Goal: Entertainment & Leisure: Consume media (video, audio)

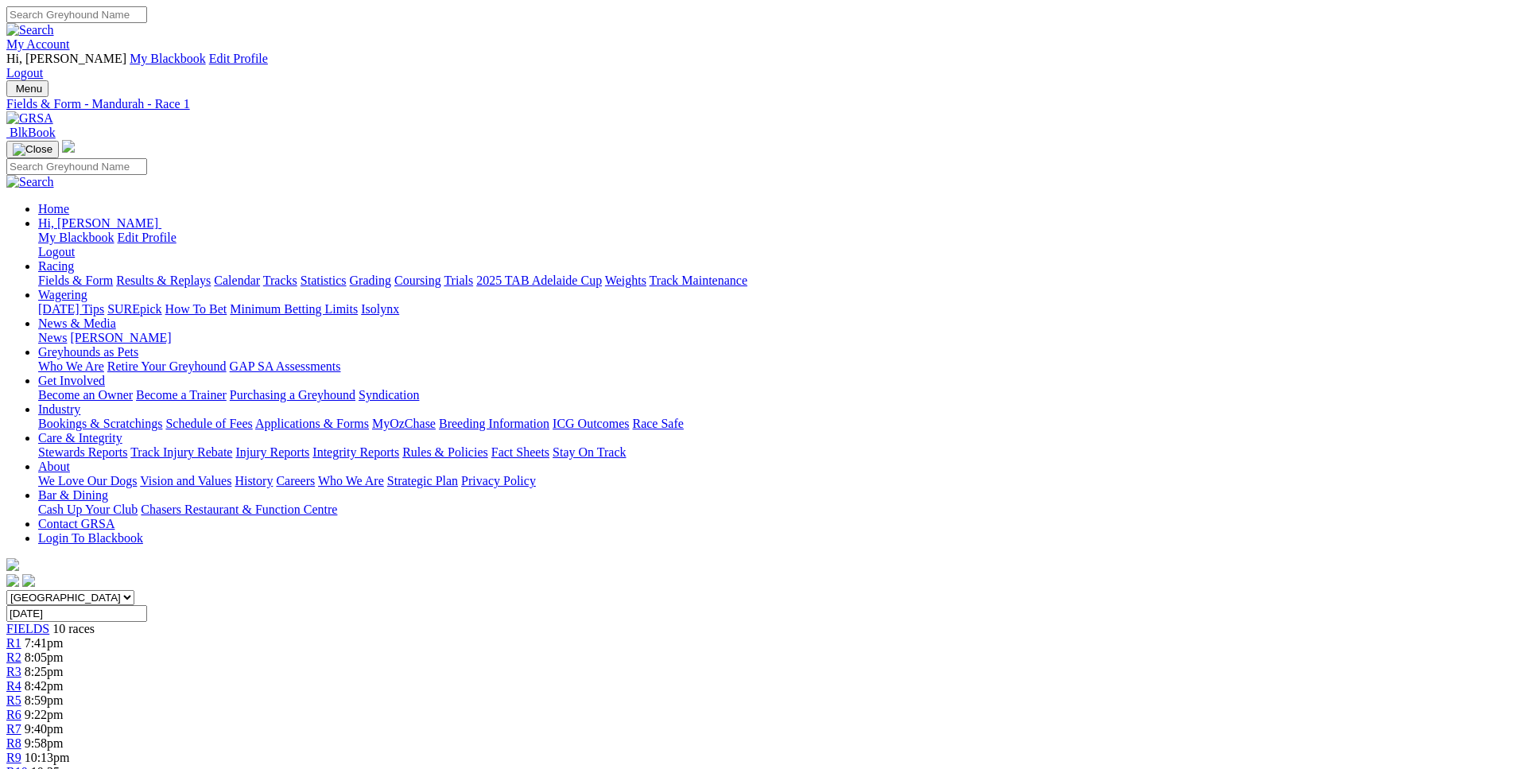
click at [21, 650] on span "R2" at bounding box center [13, 657] width 15 height 14
click at [64, 679] on span "8:42pm" at bounding box center [44, 686] width 39 height 14
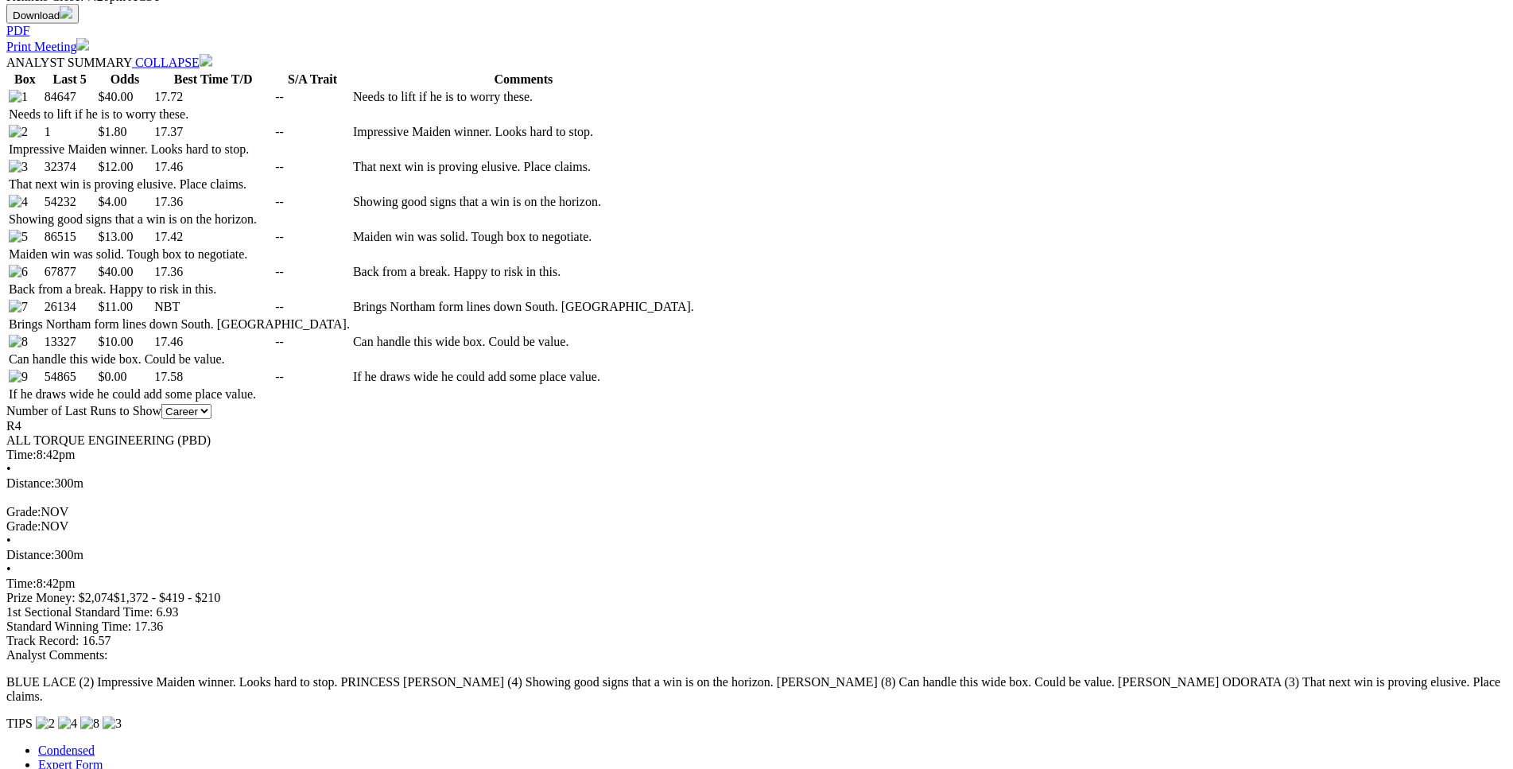
scroll to position [831, 0]
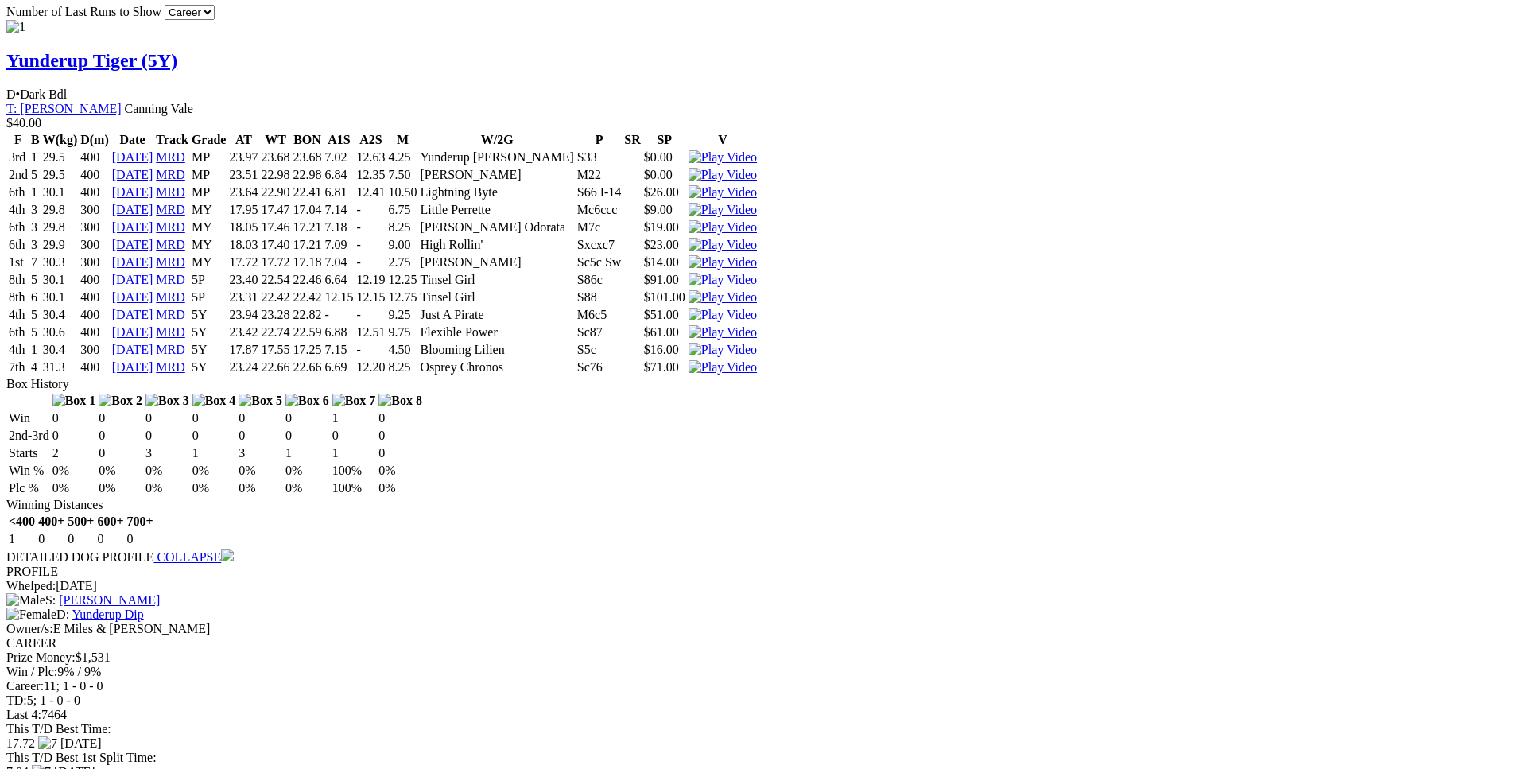
scroll to position [1641, 0]
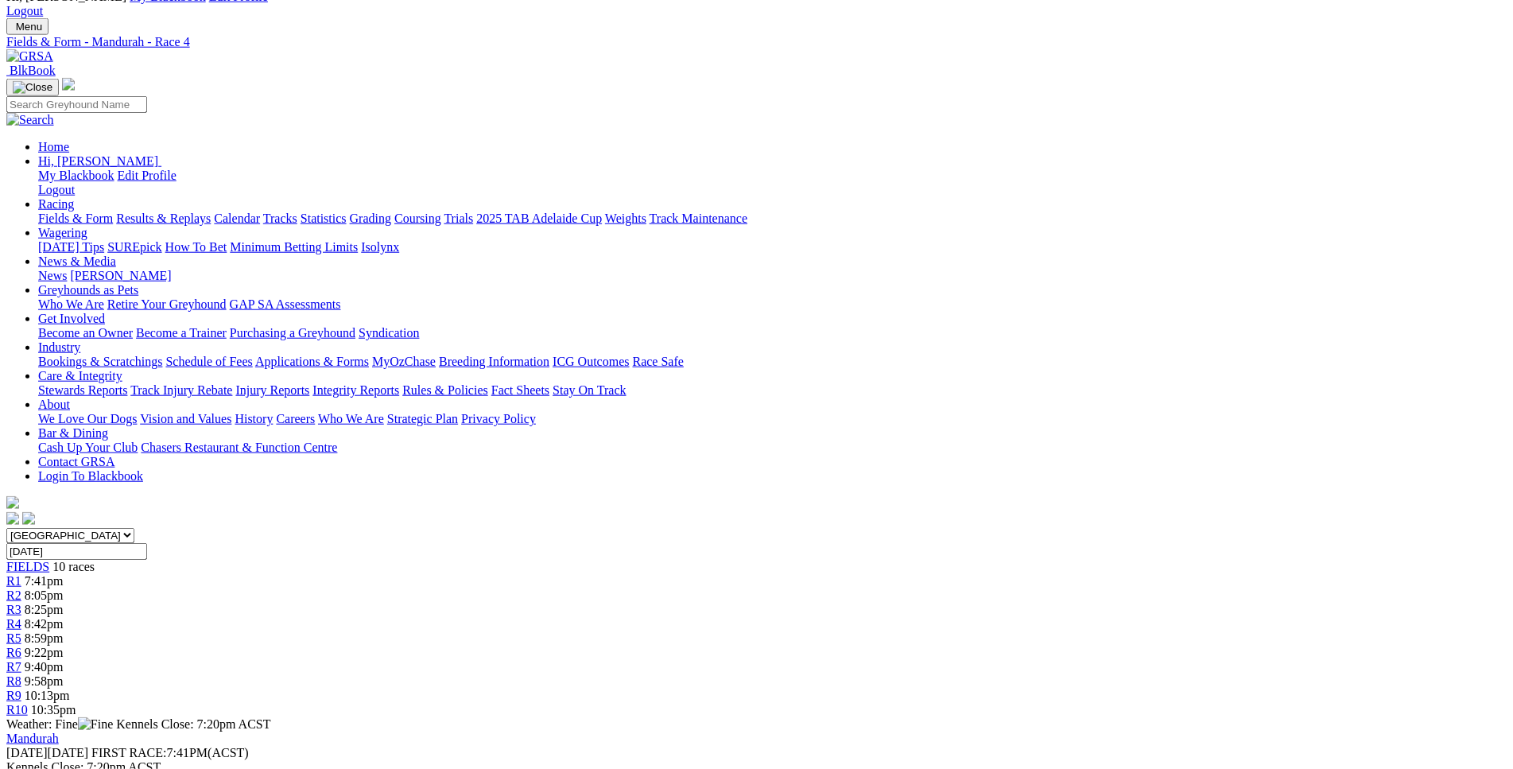
scroll to position [0, 0]
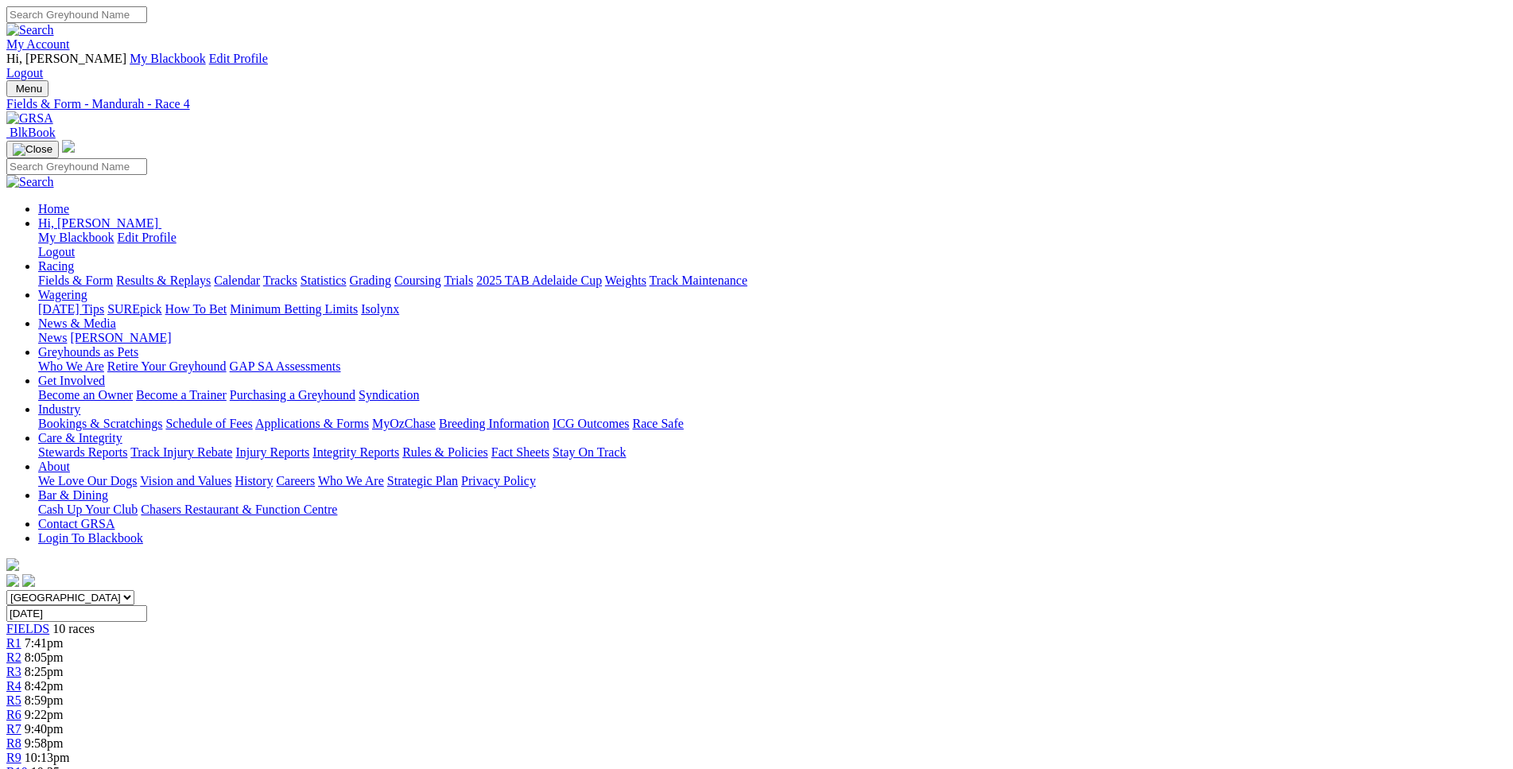
click at [64, 693] on span "8:59pm" at bounding box center [44, 700] width 39 height 14
click at [21, 707] on link "R6" at bounding box center [13, 714] width 15 height 14
click at [21, 722] on link "R7" at bounding box center [13, 729] width 15 height 14
click at [64, 736] on span "9:58pm" at bounding box center [44, 743] width 39 height 14
click at [21, 722] on span "R7" at bounding box center [13, 729] width 15 height 14
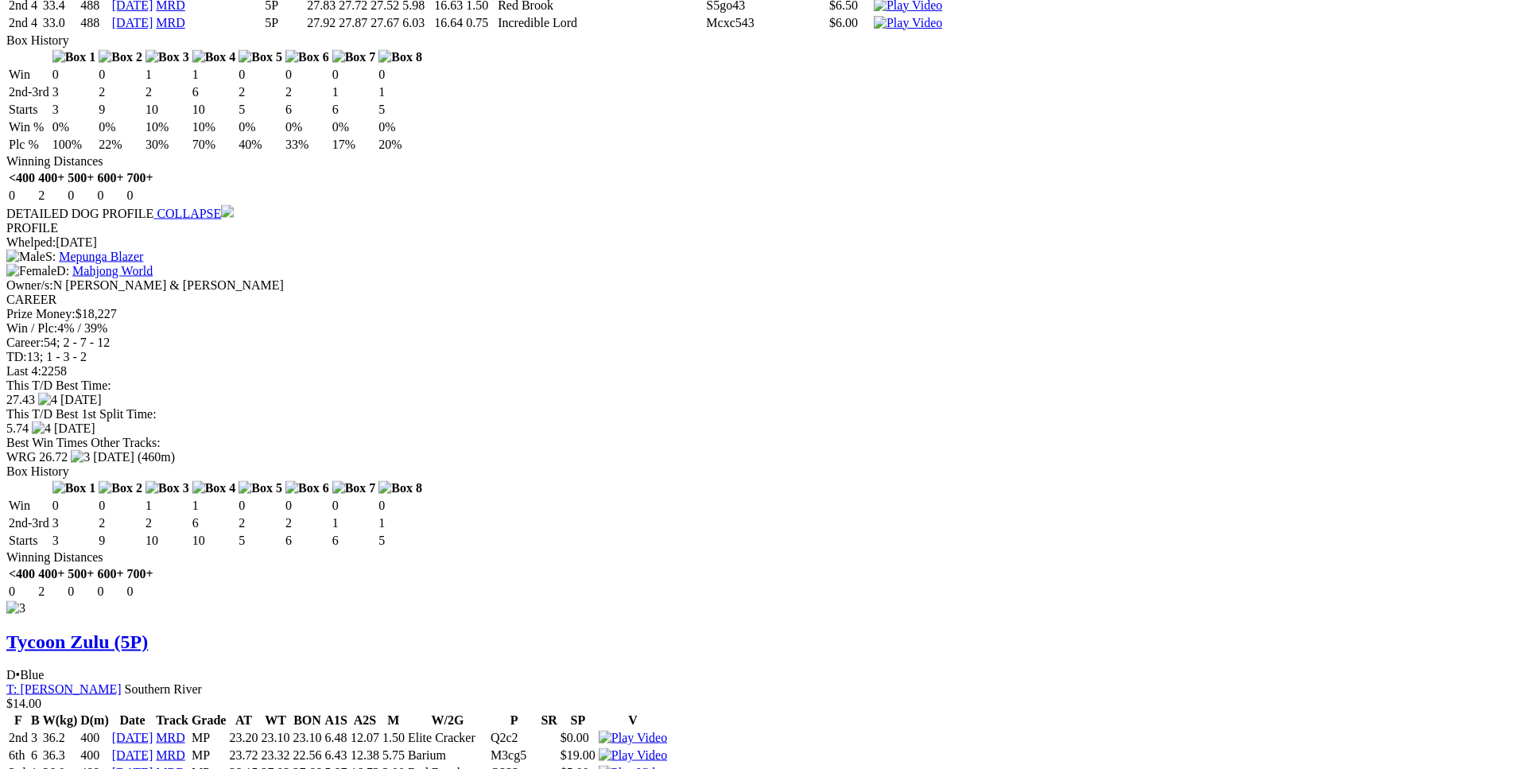
scroll to position [3566, 0]
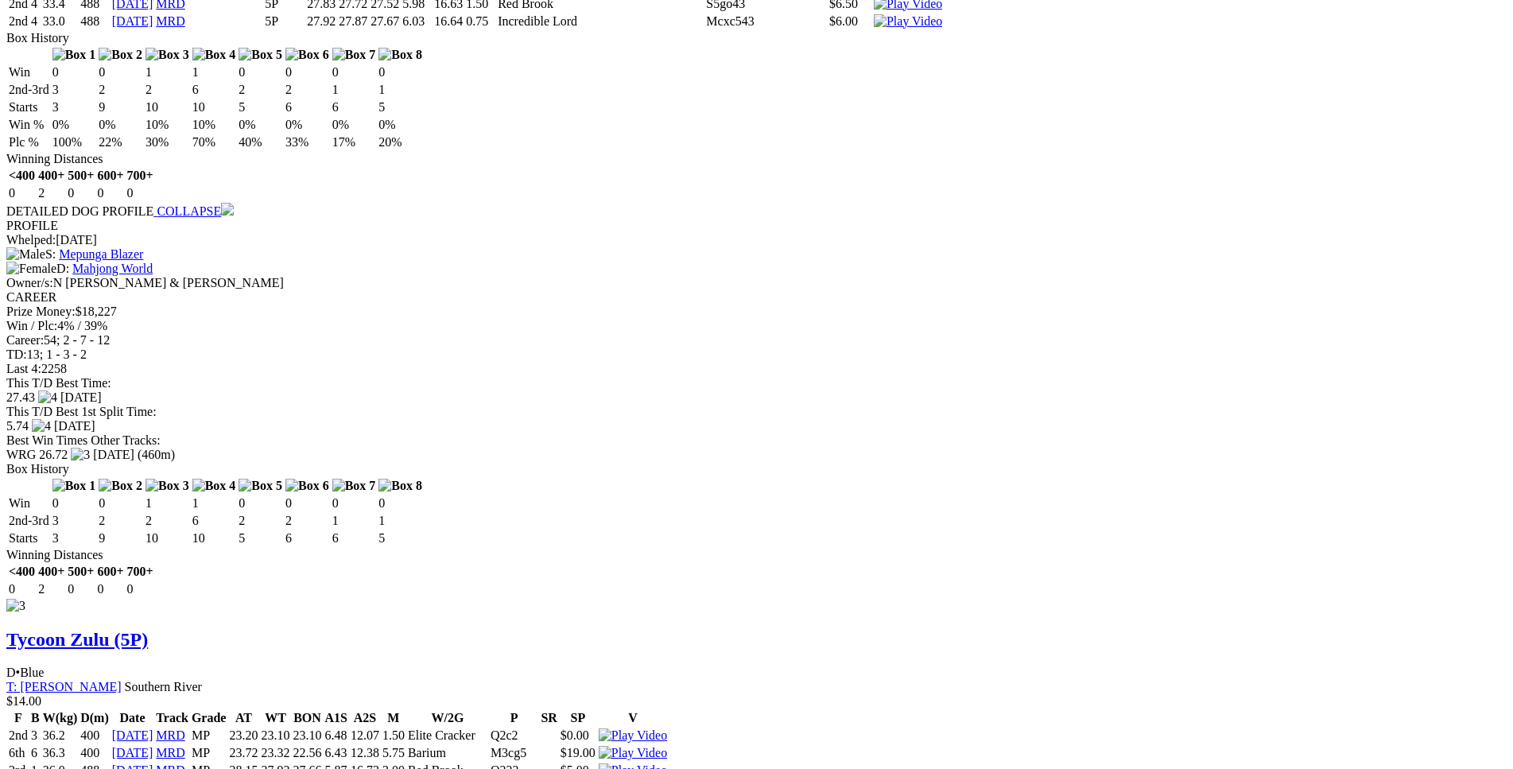
drag, startPoint x: 344, startPoint y: 297, endPoint x: 911, endPoint y: 291, distance: 566.7
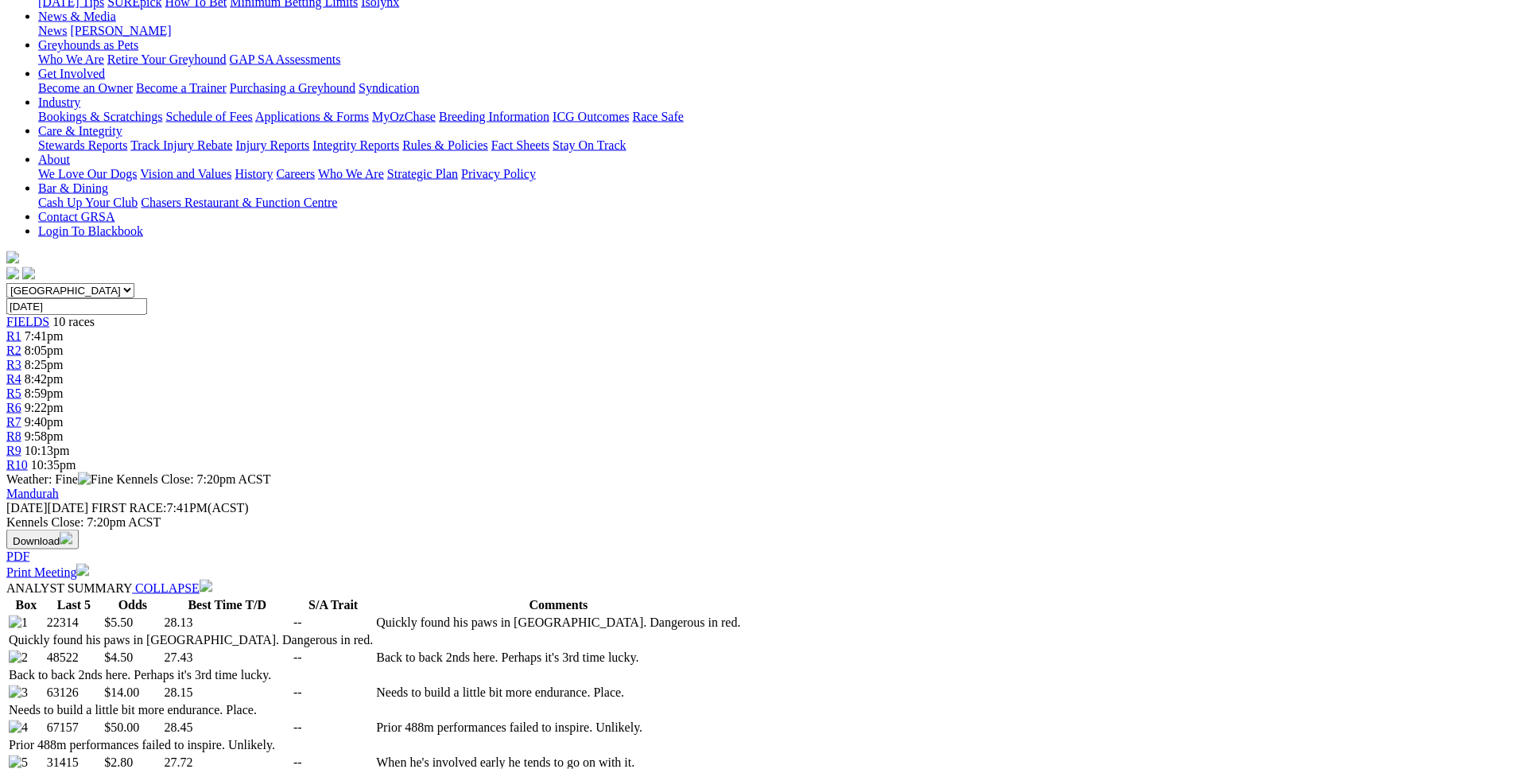
scroll to position [0, 0]
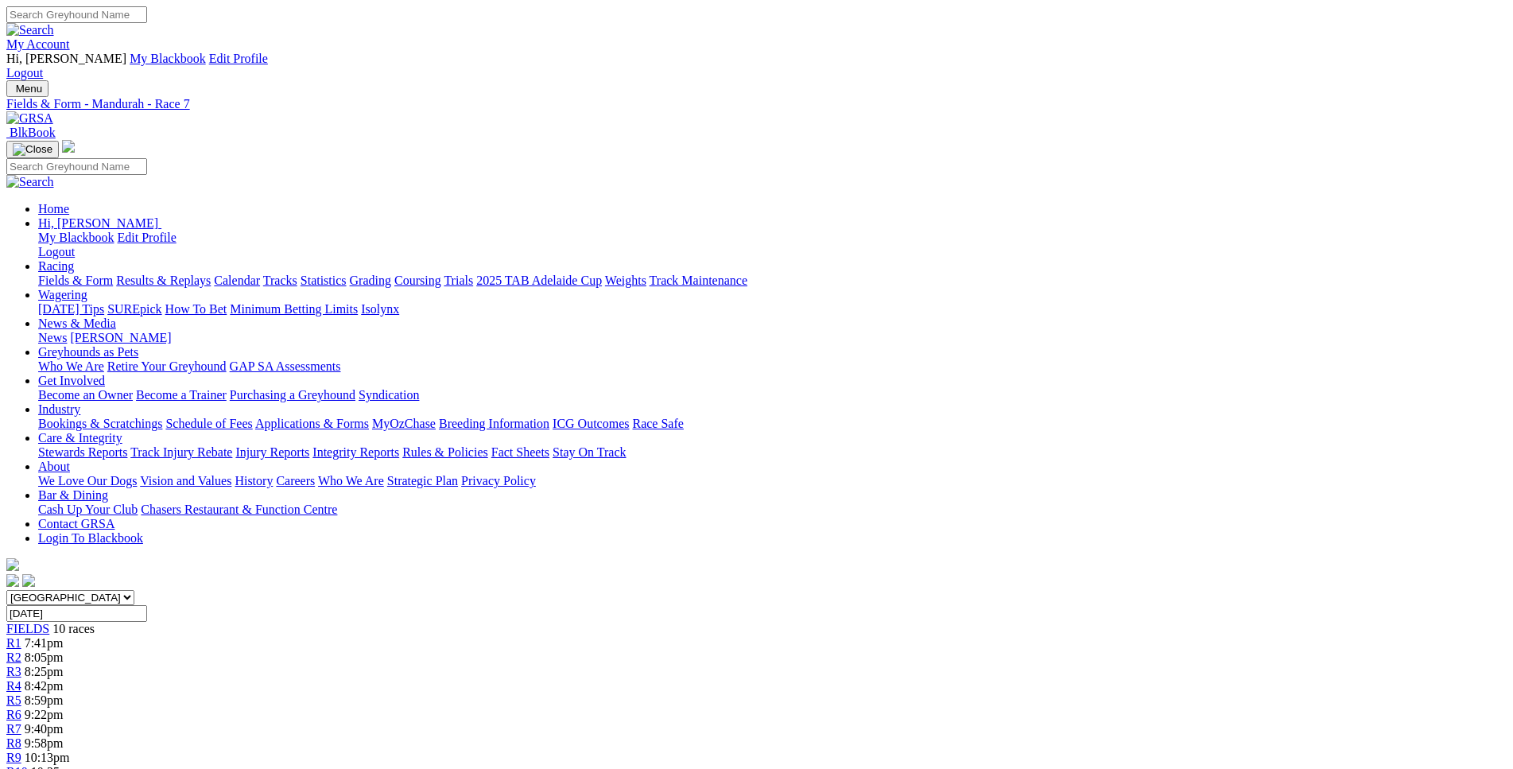
click at [21, 636] on span "R1" at bounding box center [13, 643] width 15 height 14
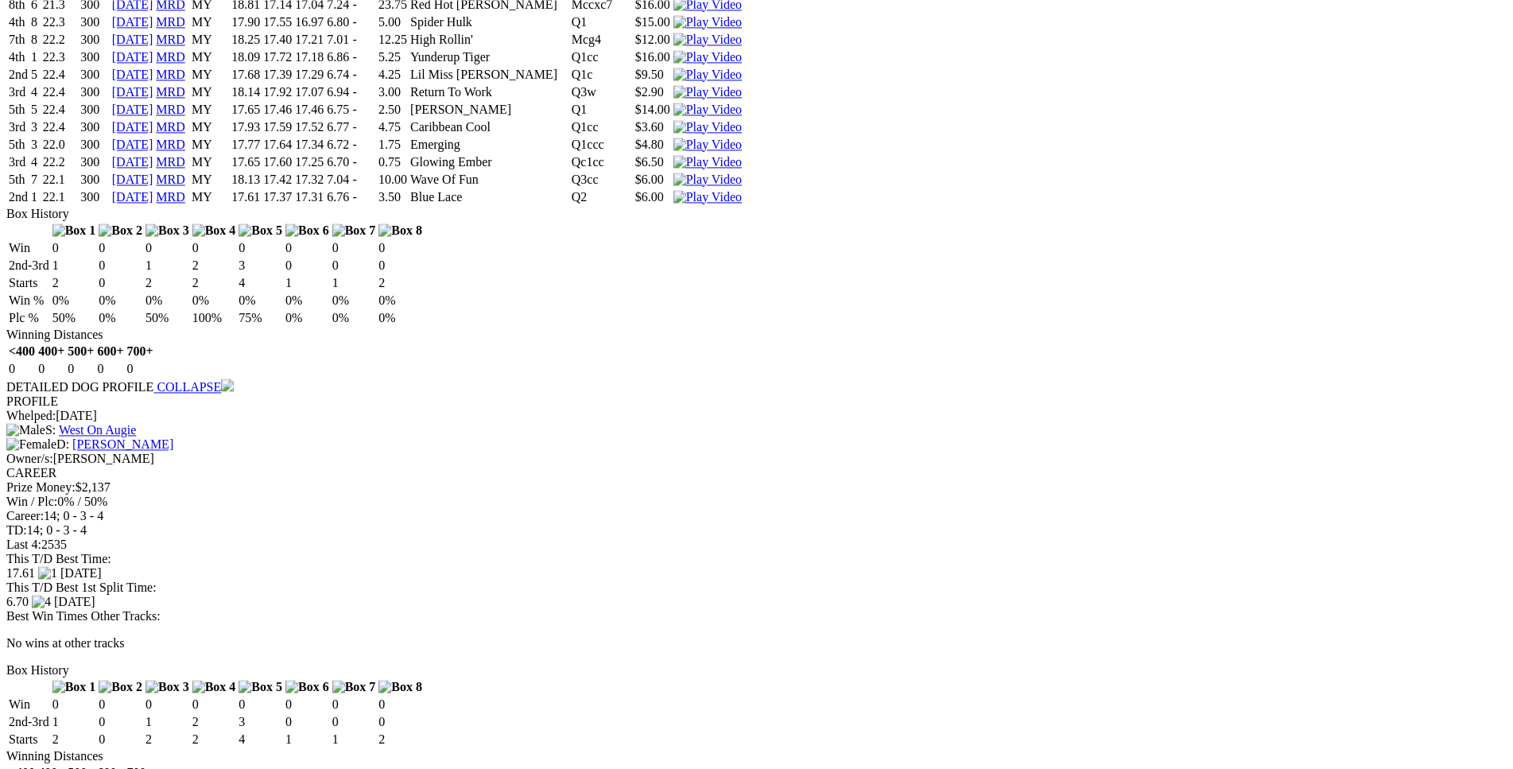
scroll to position [2674, 0]
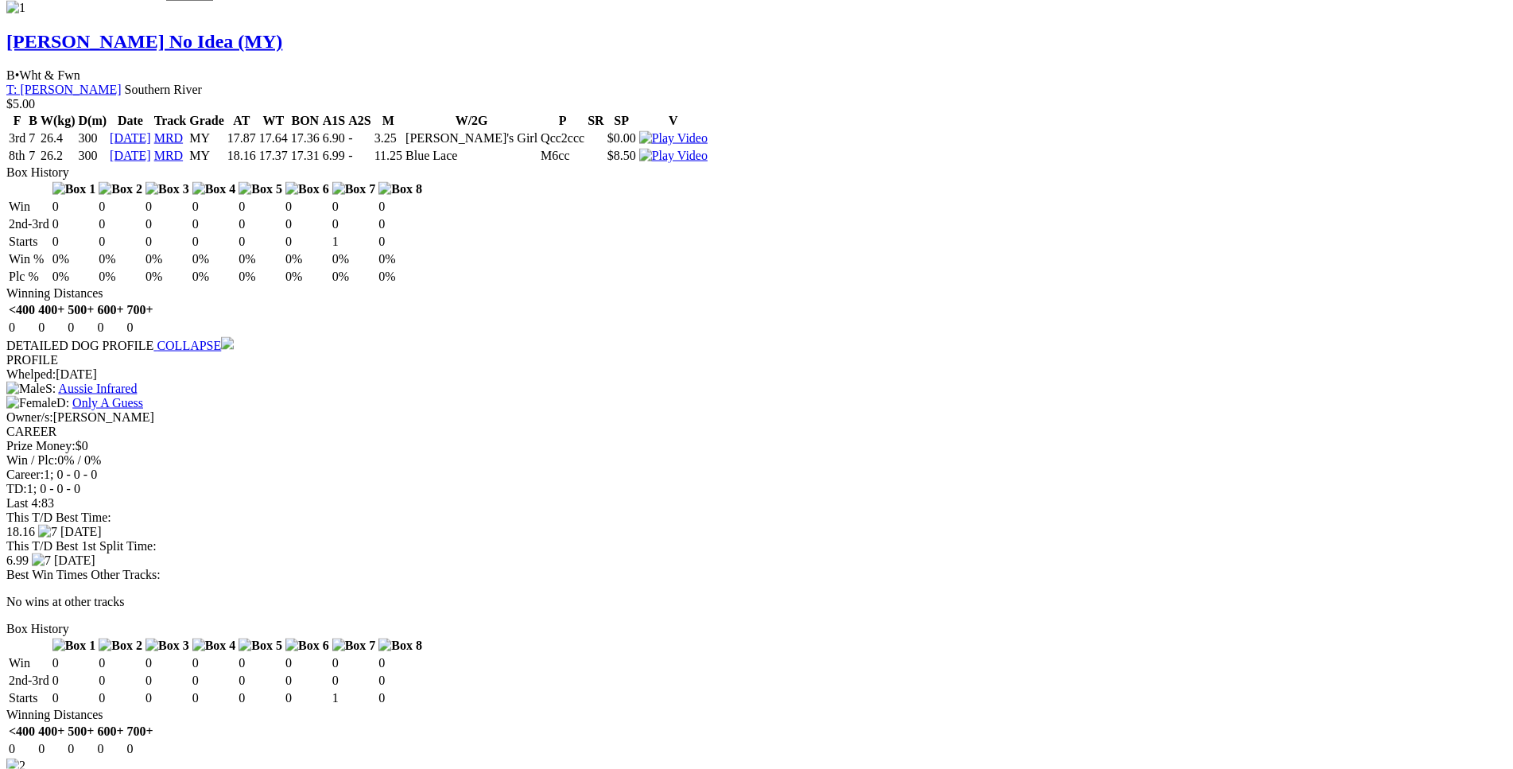
scroll to position [1460, 0]
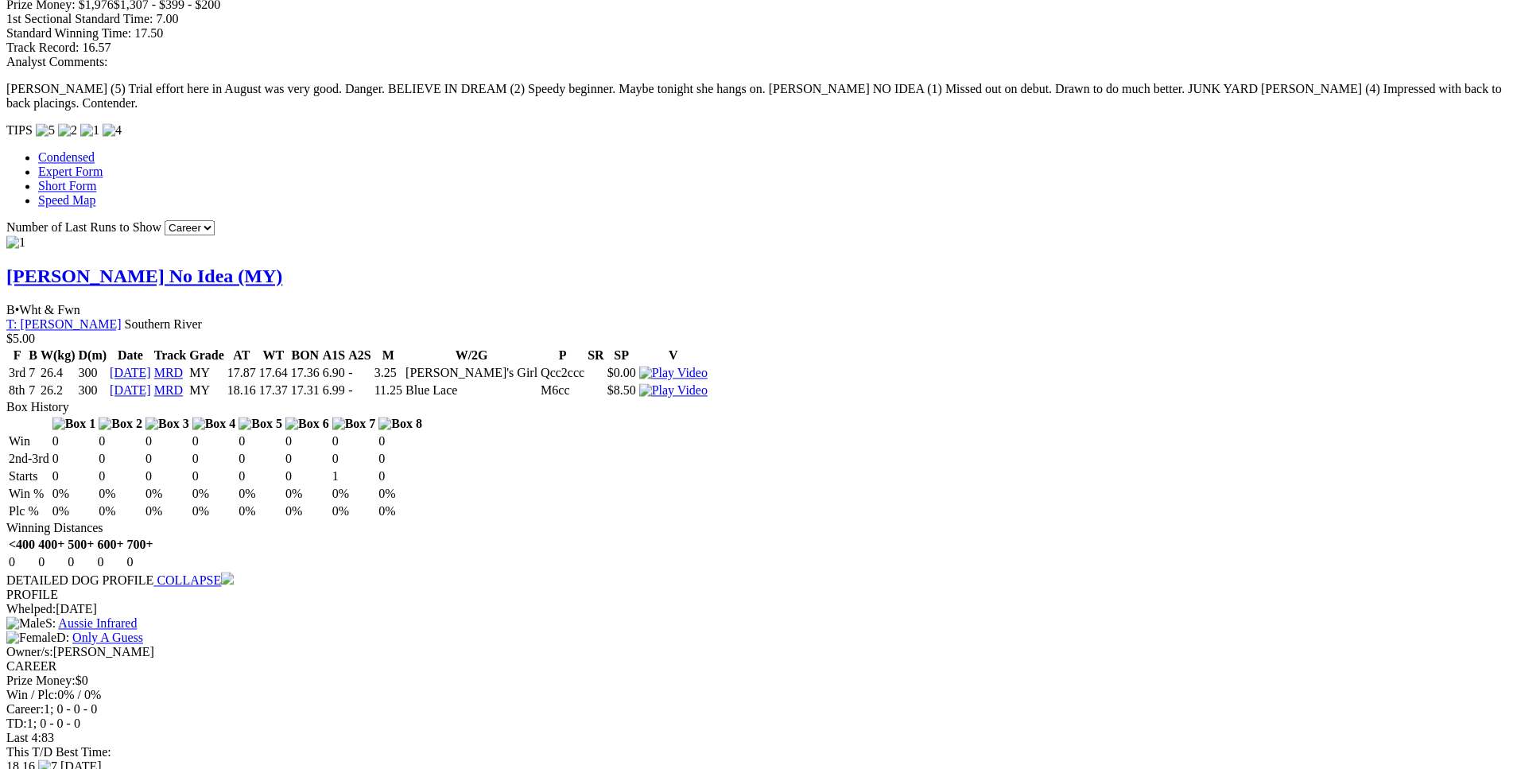
drag, startPoint x: 363, startPoint y: 357, endPoint x: 533, endPoint y: 361, distance: 169.3
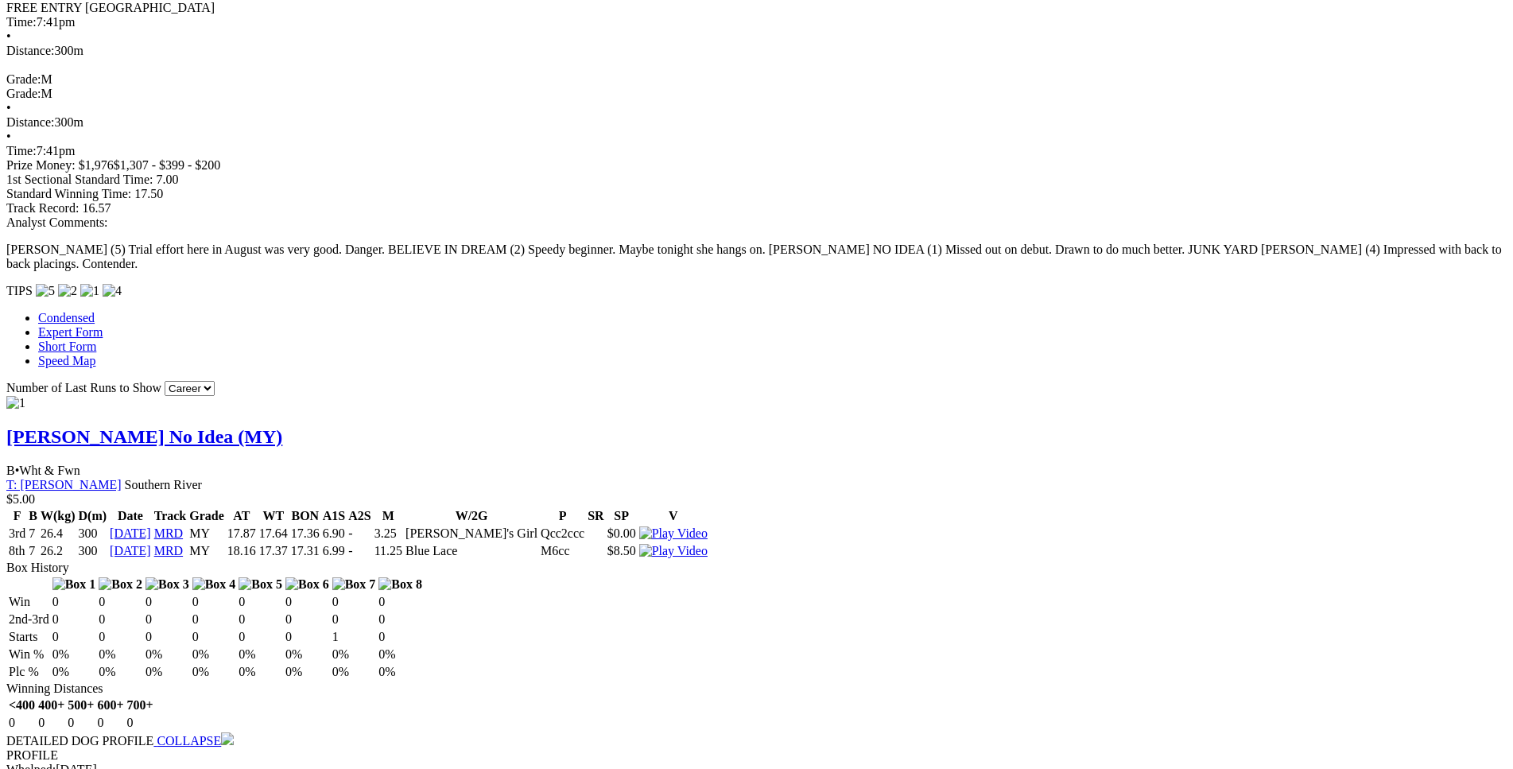
scroll to position [1298, 0]
